Goal: Navigation & Orientation: Find specific page/section

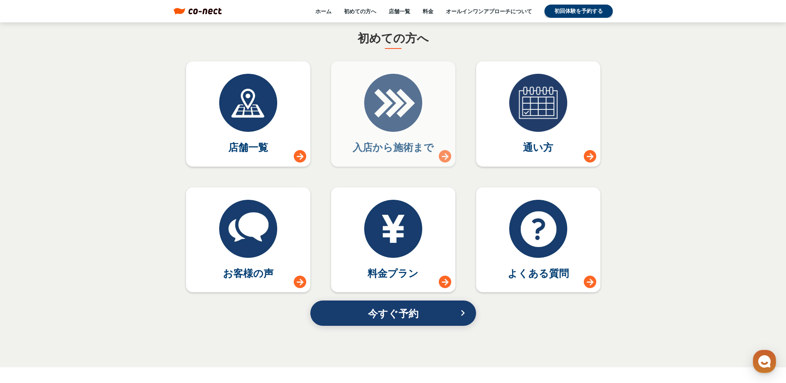
scroll to position [3565, 0]
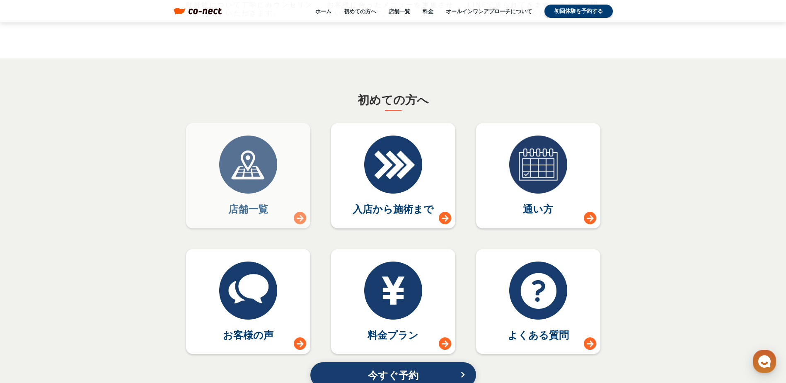
click at [257, 205] on p "店舗一覧" at bounding box center [248, 209] width 40 height 14
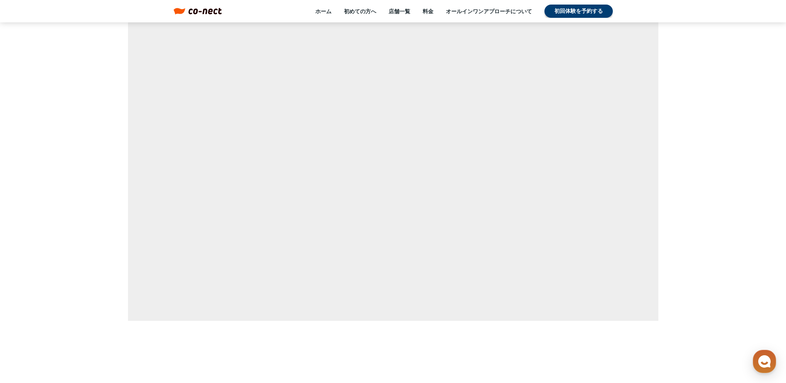
scroll to position [3565, 0]
